Goal: Information Seeking & Learning: Find specific page/section

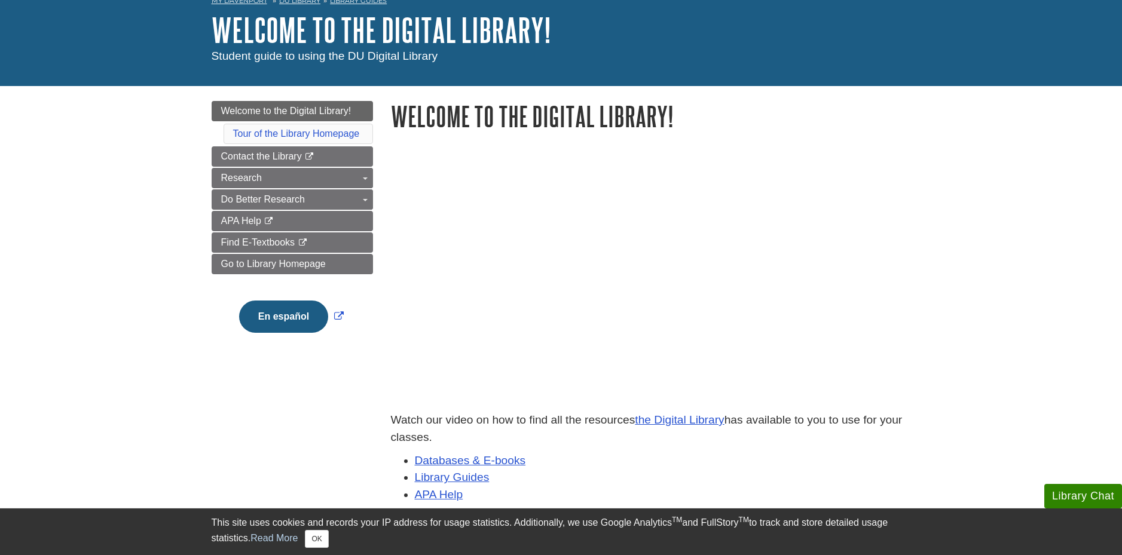
scroll to position [120, 0]
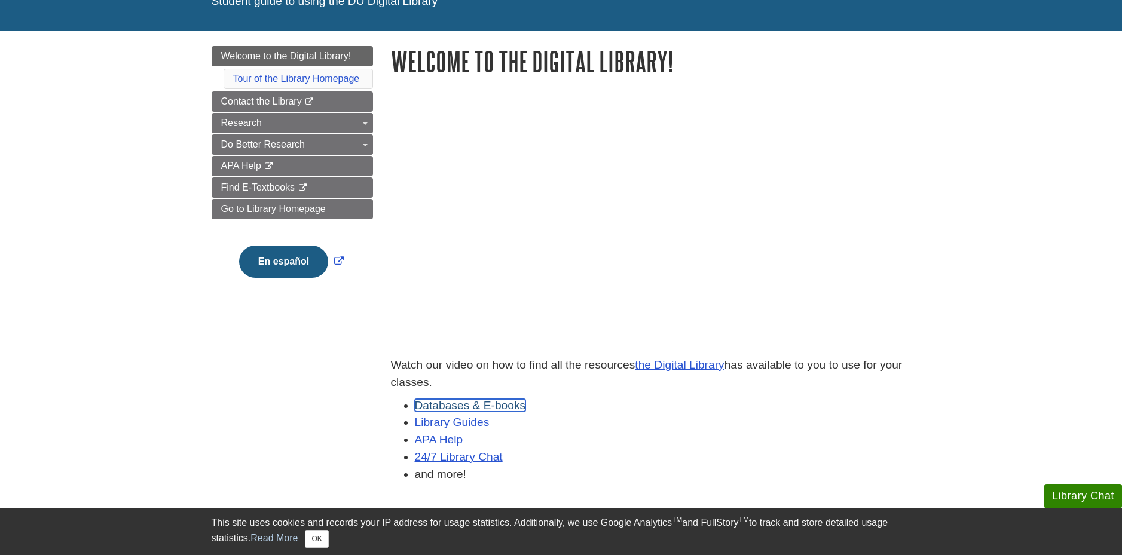
click at [443, 403] on link "Databases & E-books" at bounding box center [470, 405] width 111 height 13
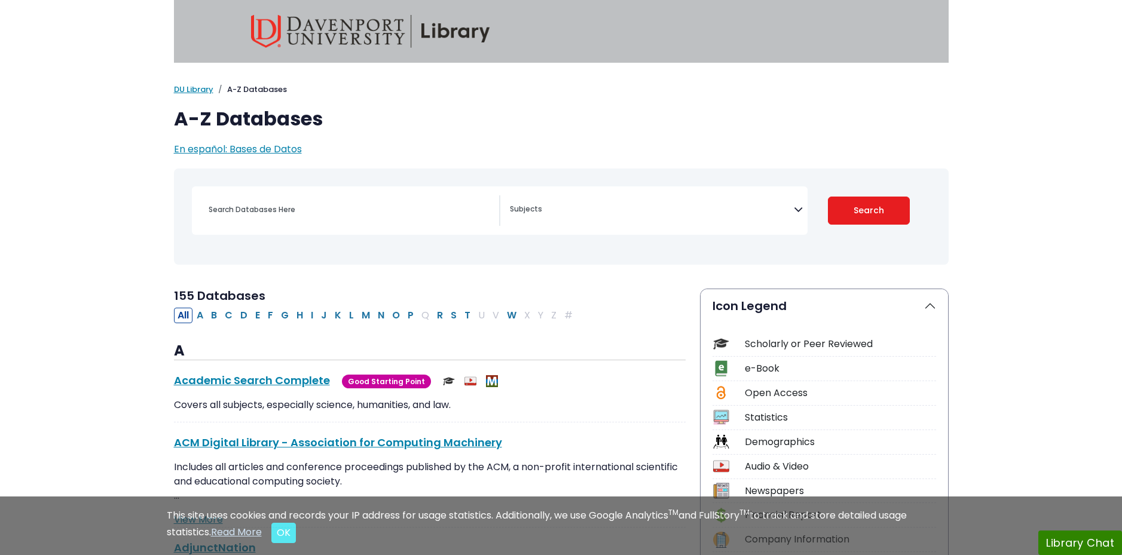
select select "Database Subject Filter"
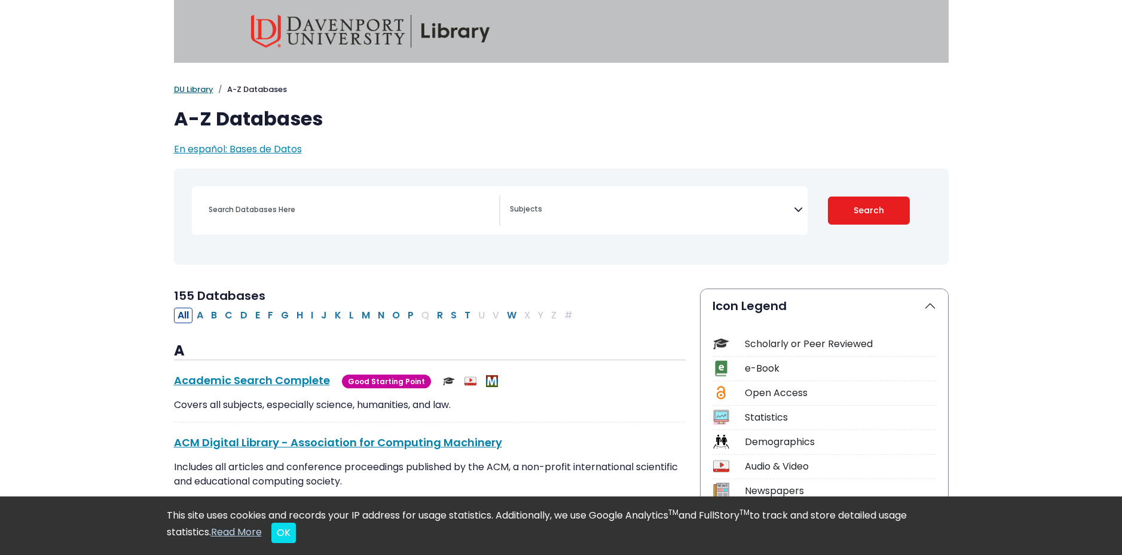
click at [204, 90] on link "DU Library" at bounding box center [193, 89] width 39 height 11
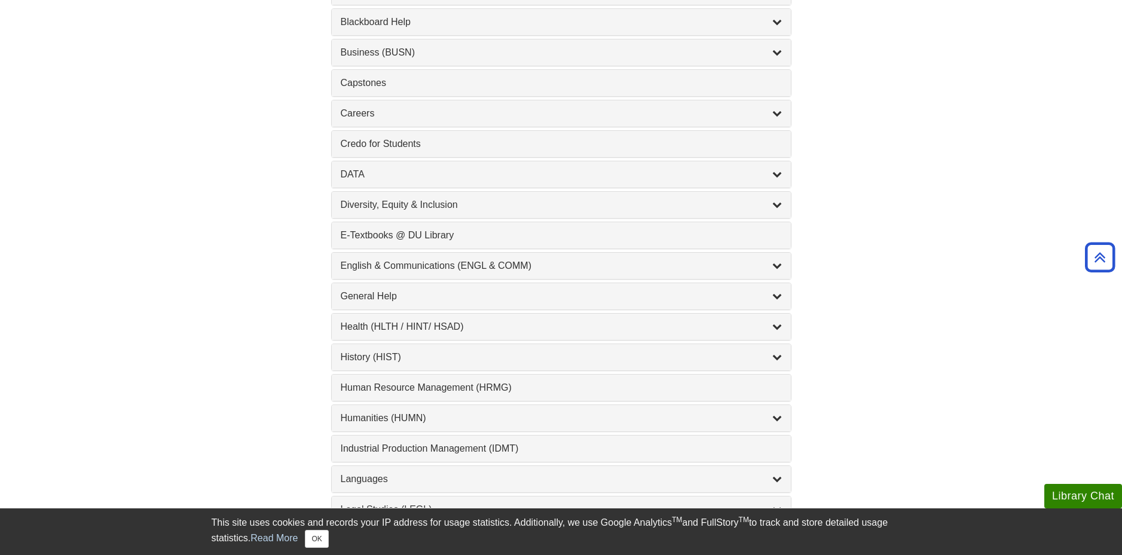
scroll to position [538, 0]
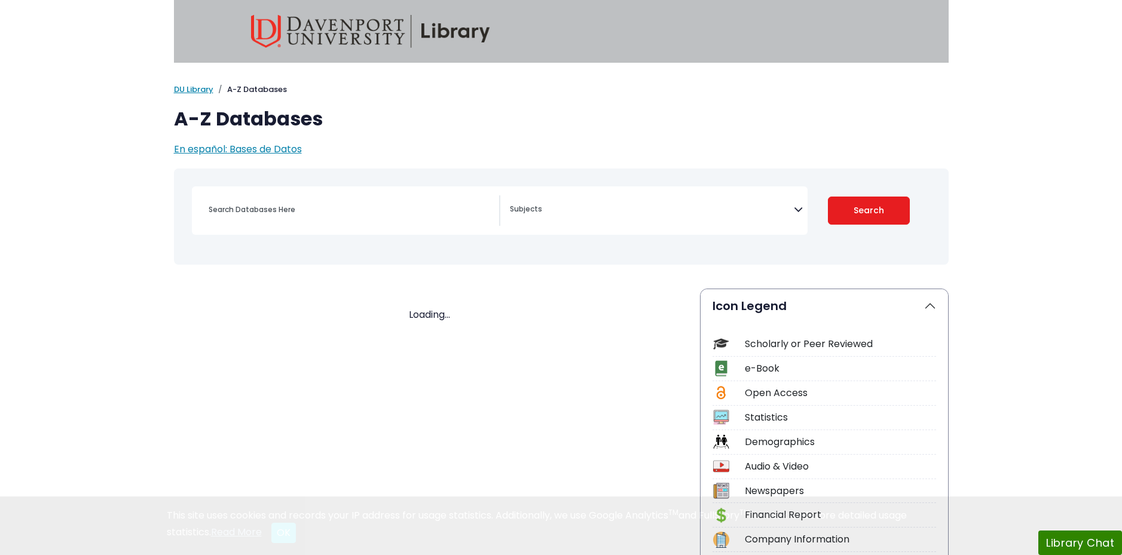
select select "Database Subject Filter"
